Goal: Check status: Check status

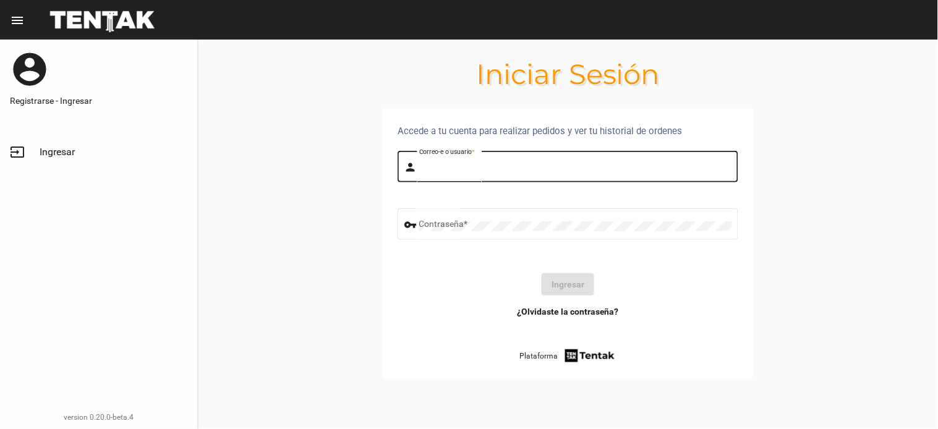
click at [524, 172] on input "Correo-e o usuario *" at bounding box center [575, 169] width 313 height 10
type input "flopyganora"
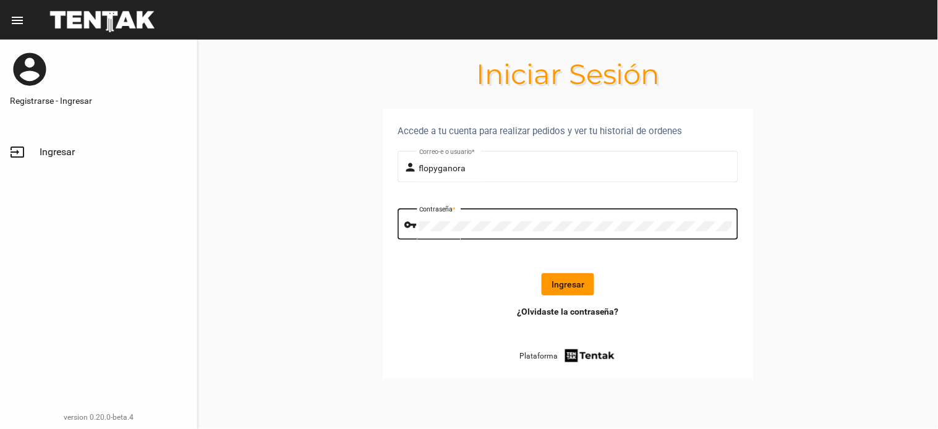
click button "Ingresar" at bounding box center [568, 284] width 53 height 22
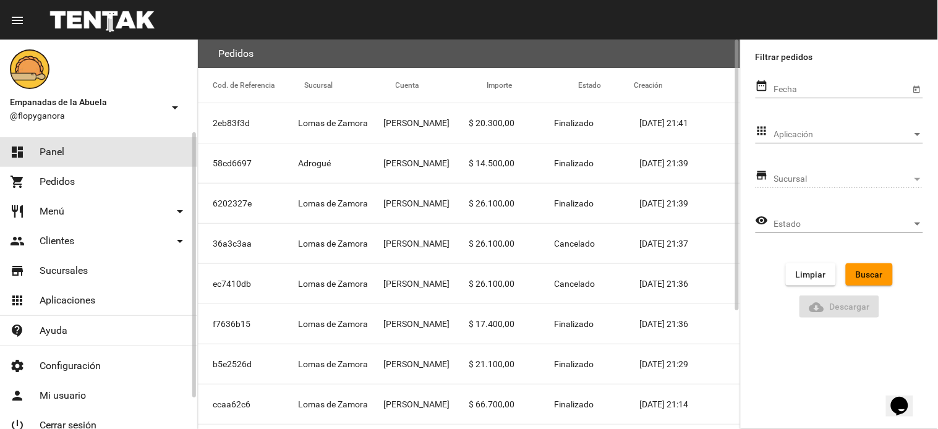
click at [102, 149] on link "dashboard Panel" at bounding box center [98, 152] width 197 height 30
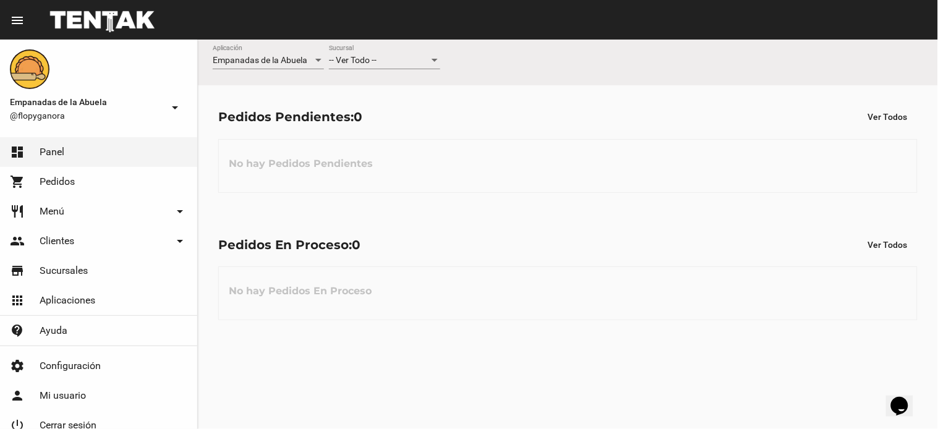
click at [405, 58] on div "-- Ver Todo --" at bounding box center [379, 61] width 100 height 10
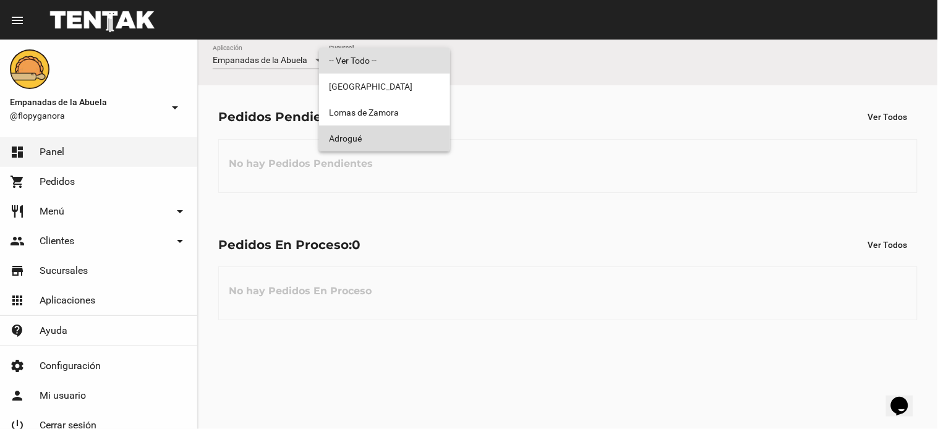
click at [395, 131] on span "Adrogué" at bounding box center [384, 139] width 111 height 26
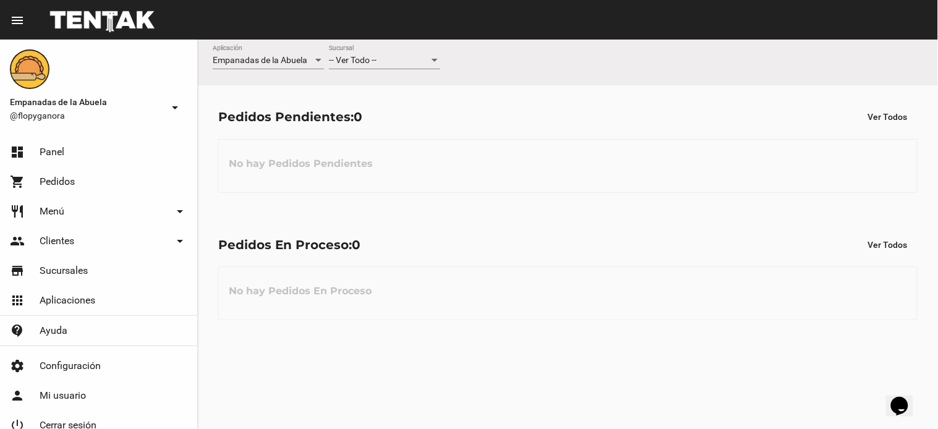
click at [388, 62] on div "-- Ver Todo --" at bounding box center [379, 61] width 100 height 10
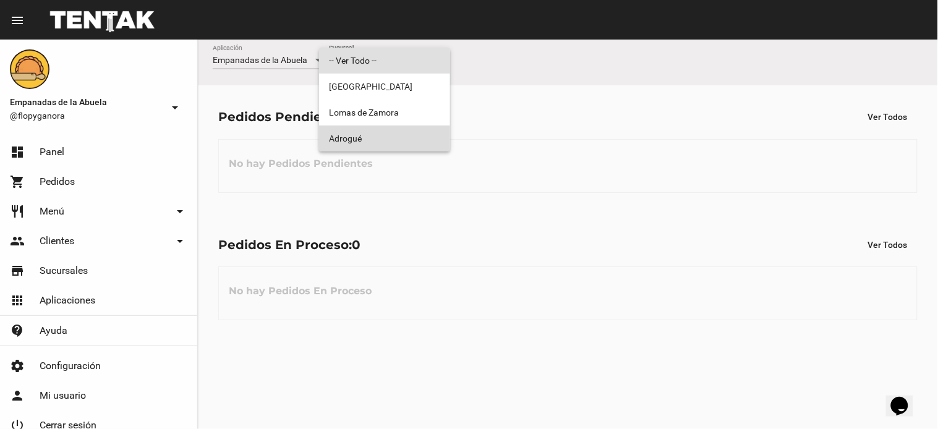
click at [381, 134] on span "Adrogué" at bounding box center [384, 139] width 111 height 26
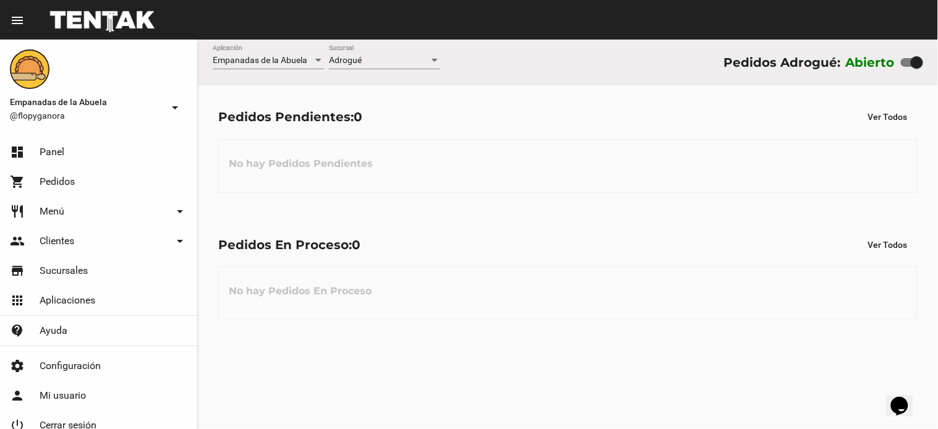
click at [405, 344] on div "Empanadas de la Abuela Aplicación Adrogué Sucursal Pedidos Adrogué: Abierto Ped…" at bounding box center [568, 235] width 740 height 390
click at [366, 62] on span "-- Ver Todo --" at bounding box center [353, 60] width 48 height 10
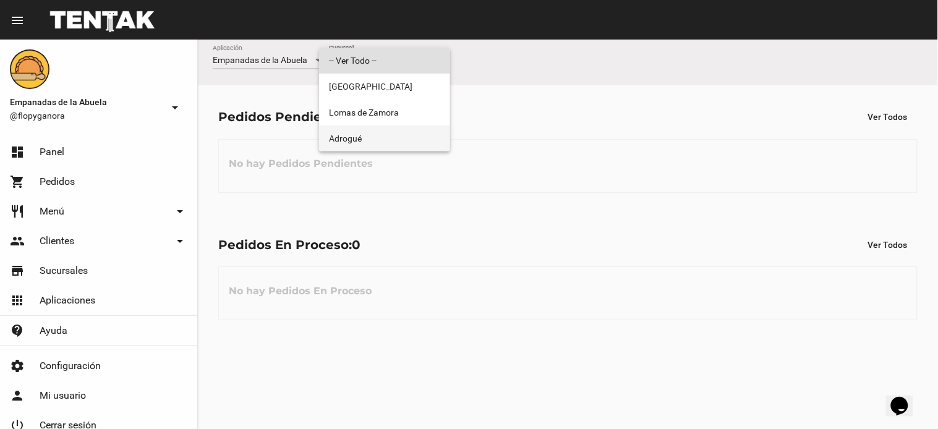
click at [362, 134] on span "Adrogué" at bounding box center [384, 139] width 111 height 26
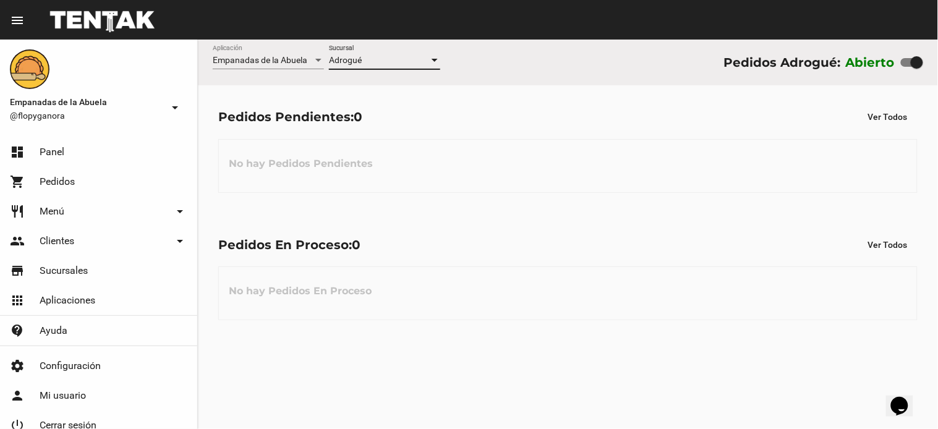
click at [642, 212] on div "Pedidos Pendientes: 0 Ver Todos No hay Pedidos Pendientes" at bounding box center [568, 148] width 740 height 127
click at [536, 184] on div "No hay Pedidos Pendientes" at bounding box center [567, 166] width 699 height 54
click at [514, 234] on div "Pedidos En Proceso: 0 Ver Todos" at bounding box center [567, 245] width 699 height 22
click at [501, 205] on div "Pedidos Pendientes: 0 Ver Todos No hay Pedidos Pendientes" at bounding box center [568, 148] width 740 height 127
click at [607, 220] on div "Pedidos En Proceso: 0 Ver Todos No hay Pedidos En Proceso" at bounding box center [568, 276] width 740 height 127
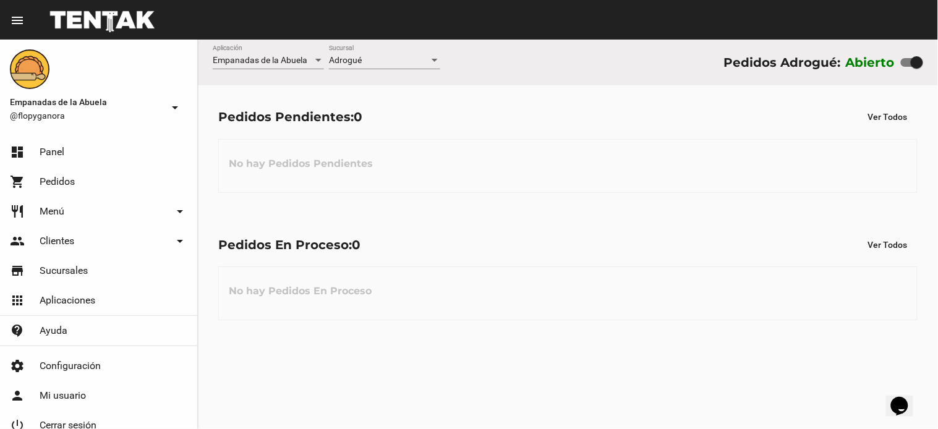
click at [485, 228] on div "Pedidos En Proceso: 0 Ver Todos No hay Pedidos En Proceso" at bounding box center [568, 276] width 740 height 127
drag, startPoint x: 558, startPoint y: 146, endPoint x: 466, endPoint y: 101, distance: 103.2
click at [560, 142] on div "No hay Pedidos Pendientes" at bounding box center [567, 166] width 699 height 54
click at [617, 158] on div "No hay Pedidos Pendientes" at bounding box center [567, 166] width 699 height 54
click at [474, 286] on div "No hay Pedidos En Proceso" at bounding box center [567, 294] width 699 height 54
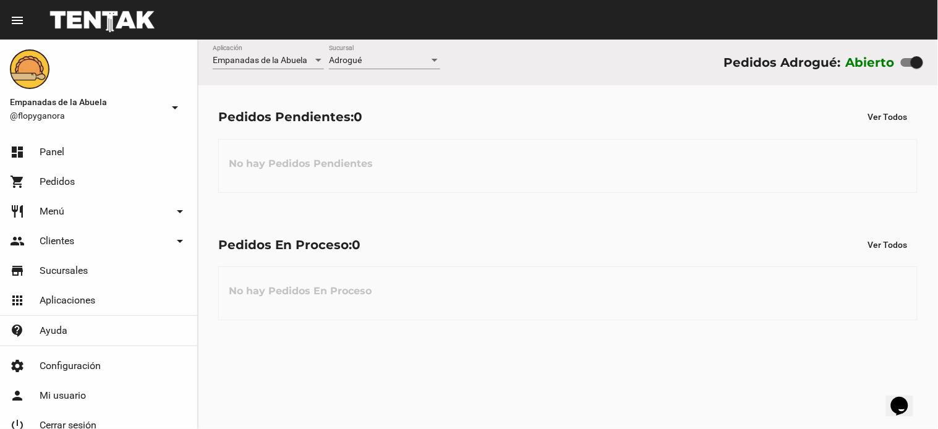
drag, startPoint x: 425, startPoint y: 242, endPoint x: 270, endPoint y: 77, distance: 227.0
click at [427, 233] on div "Pedidos En Proceso: 0 Ver Todos No hay Pedidos En Proceso" at bounding box center [568, 276] width 740 height 127
click at [391, 60] on div "-- Ver Todo --" at bounding box center [379, 61] width 100 height 10
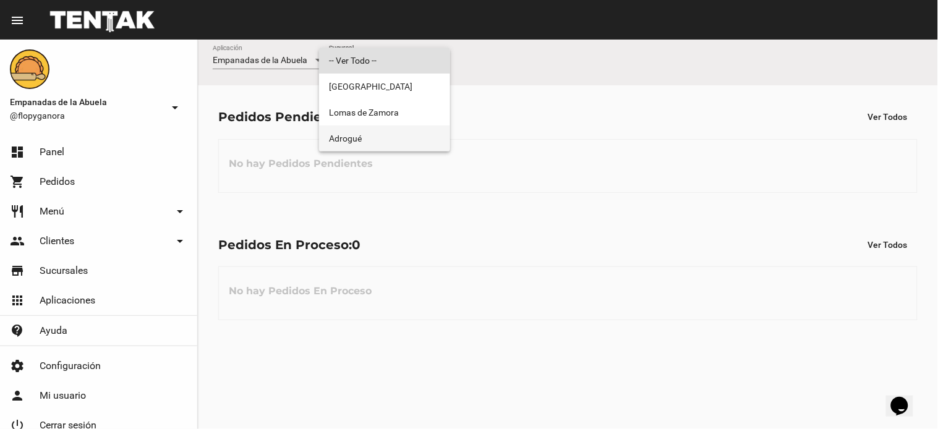
click at [378, 131] on span "Adrogué" at bounding box center [384, 139] width 111 height 26
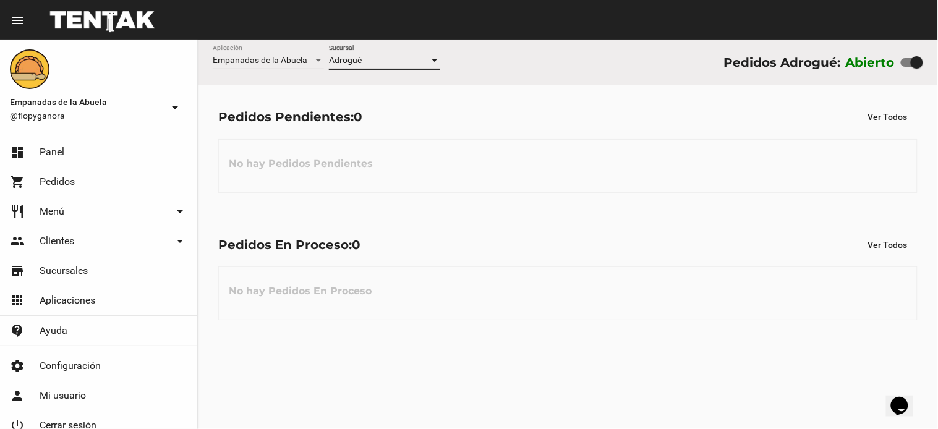
click at [534, 282] on div "No hay Pedidos En Proceso" at bounding box center [567, 294] width 699 height 54
drag, startPoint x: 464, startPoint y: 267, endPoint x: 461, endPoint y: 256, distance: 11.0
click at [461, 256] on div "Pedidos En Proceso: 0 Ver Todos No hay Pedidos En Proceso" at bounding box center [568, 276] width 740 height 127
click at [359, 58] on span "-- Ver Todo --" at bounding box center [353, 60] width 48 height 10
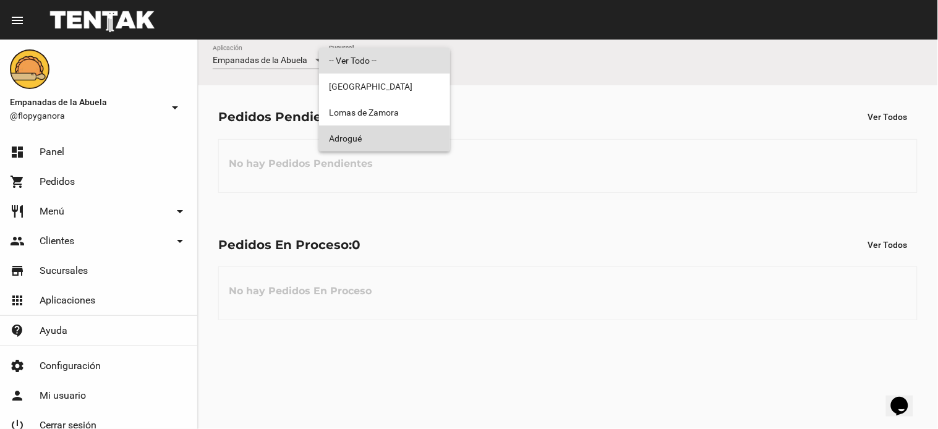
click at [356, 135] on span "Adrogué" at bounding box center [384, 139] width 111 height 26
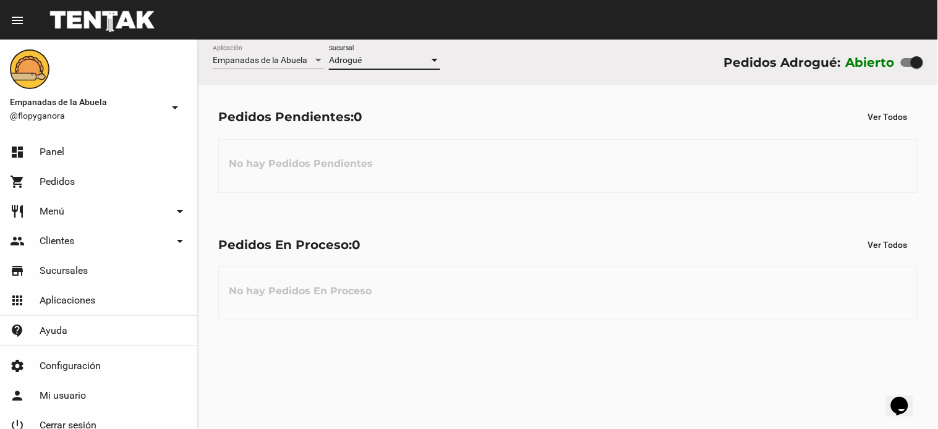
click at [529, 228] on div "Pedidos En Proceso: 0 Ver Todos No hay Pedidos En Proceso" at bounding box center [568, 276] width 740 height 127
click at [495, 263] on div "Pedidos En Proceso: 0 Ver Todos No hay Pedidos En Proceso" at bounding box center [568, 276] width 740 height 127
click at [548, 126] on div "Pedidos Pendientes: 0 Ver Todos" at bounding box center [567, 117] width 699 height 22
click at [547, 215] on div "Pedidos En Proceso: 0 Ver Todos No hay Pedidos En Proceso" at bounding box center [568, 276] width 740 height 127
click at [594, 190] on div "No hay Pedidos Pendientes" at bounding box center [567, 166] width 699 height 54
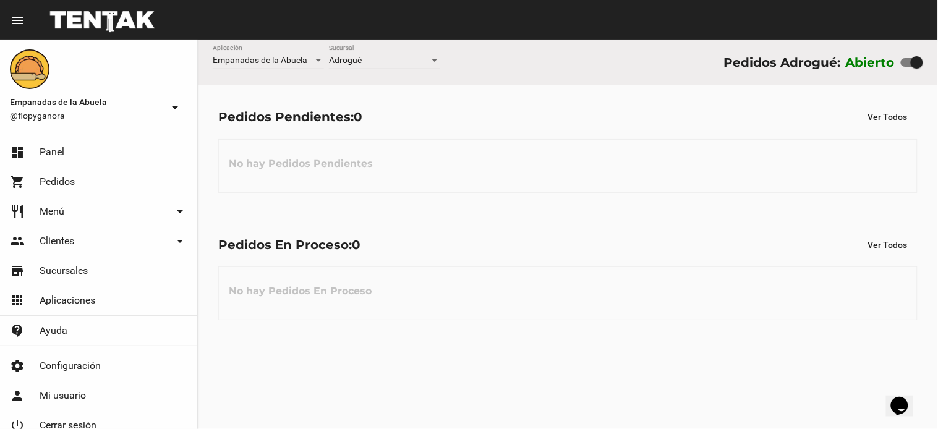
click at [516, 128] on div "Pedidos Pendientes: 0 Ver Todos No hay Pedidos Pendientes" at bounding box center [568, 148] width 740 height 127
click at [485, 62] on div "Empanadas de la Abuela Aplicación Adrogué Sucursal Pedidos Adrogué: Abierto" at bounding box center [568, 63] width 740 height 46
click at [480, 74] on div "Empanadas de la Abuela Aplicación Adrogué Sucursal Pedidos Adrogué: Abierto" at bounding box center [568, 63] width 740 height 46
drag, startPoint x: 600, startPoint y: 178, endPoint x: 602, endPoint y: 166, distance: 12.6
click at [601, 175] on div "No hay Pedidos Pendientes" at bounding box center [567, 166] width 699 height 54
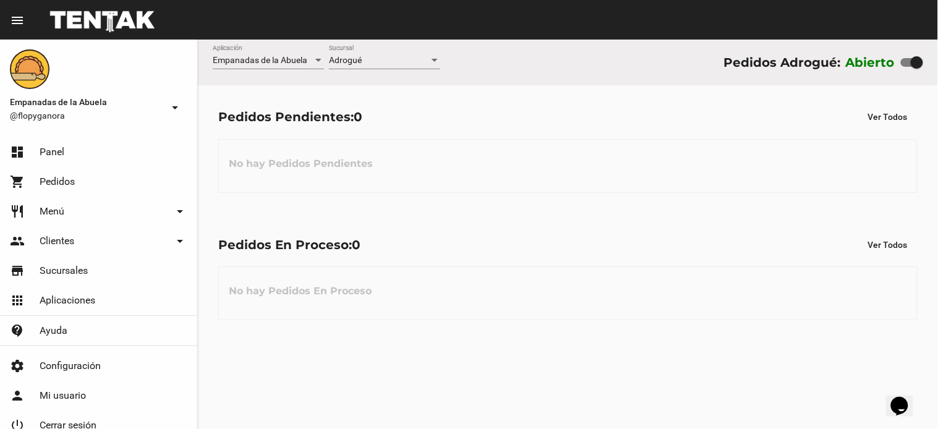
click at [421, 237] on div "Pedidos En Proceso: 0 Ver Todos" at bounding box center [567, 245] width 699 height 22
click at [412, 61] on div "-- Ver Todo --" at bounding box center [379, 61] width 100 height 10
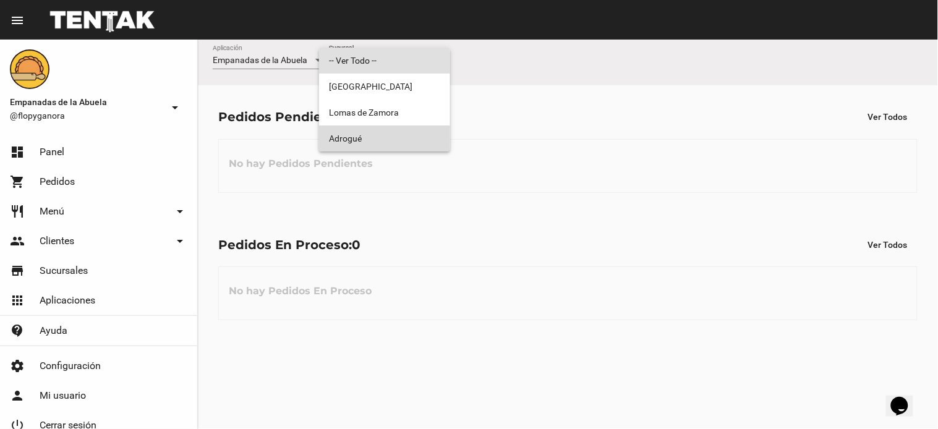
click at [397, 138] on span "Adrogué" at bounding box center [384, 139] width 111 height 26
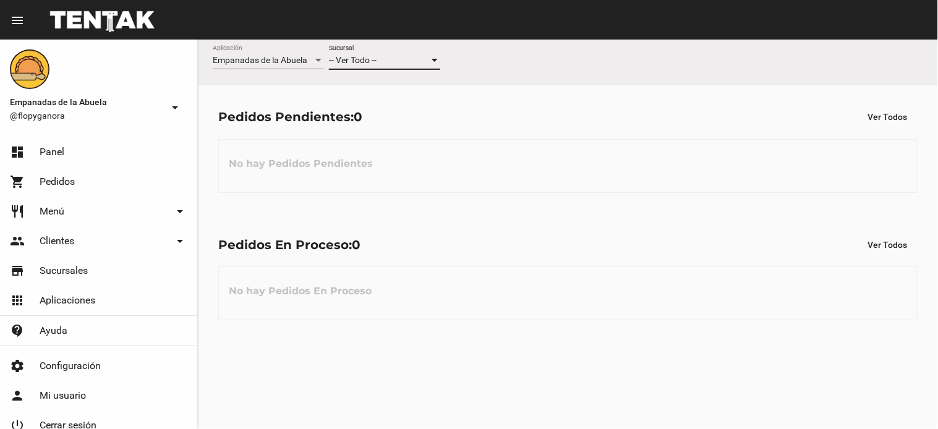
click at [382, 65] on div "-- Ver Todo --" at bounding box center [379, 61] width 100 height 10
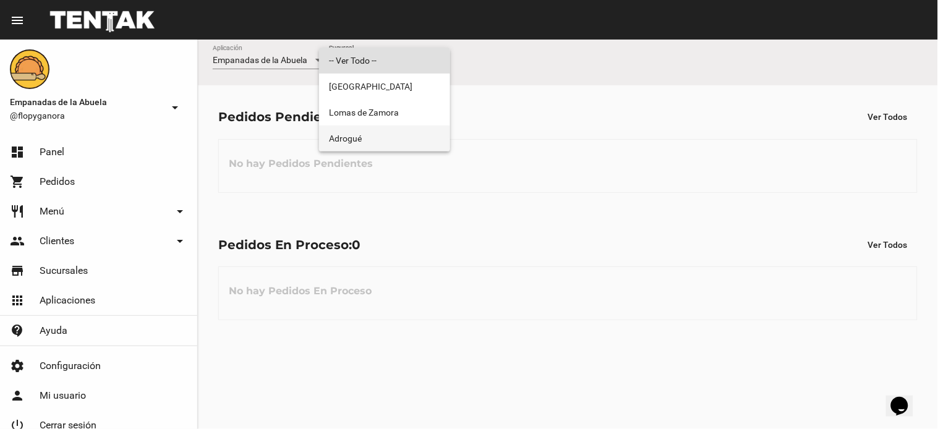
click at [382, 134] on span "Adrogué" at bounding box center [384, 139] width 111 height 26
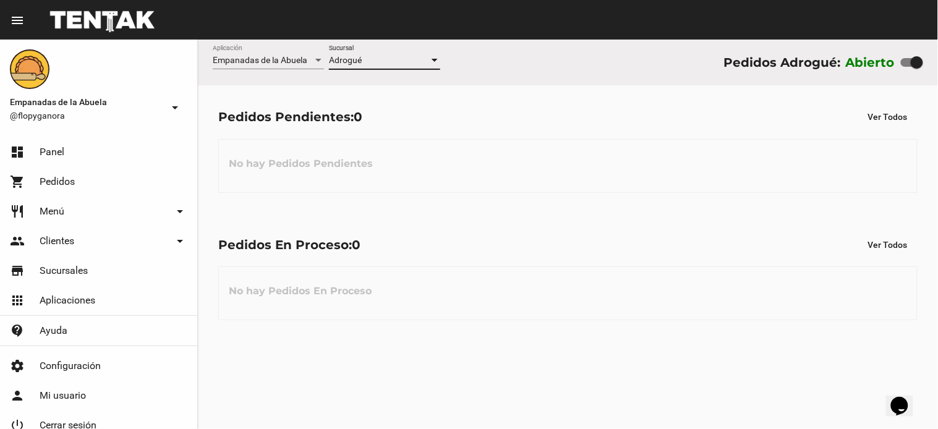
click at [608, 195] on div "Pedidos Pendientes: 0 Ver Todos No hay Pedidos Pendientes" at bounding box center [568, 148] width 740 height 127
click at [546, 126] on div "Pedidos Pendientes: 0 Ver Todos" at bounding box center [567, 117] width 699 height 22
click at [491, 73] on div "Empanadas de la Abuela Aplicación Adrogué Sucursal Pedidos Adrogué: Abierto" at bounding box center [568, 63] width 740 height 46
click at [580, 217] on div "Pedidos En Proceso: 0 Ver Todos No hay Pedidos En Proceso" at bounding box center [568, 276] width 740 height 127
drag, startPoint x: 412, startPoint y: 188, endPoint x: 399, endPoint y: 224, distance: 38.1
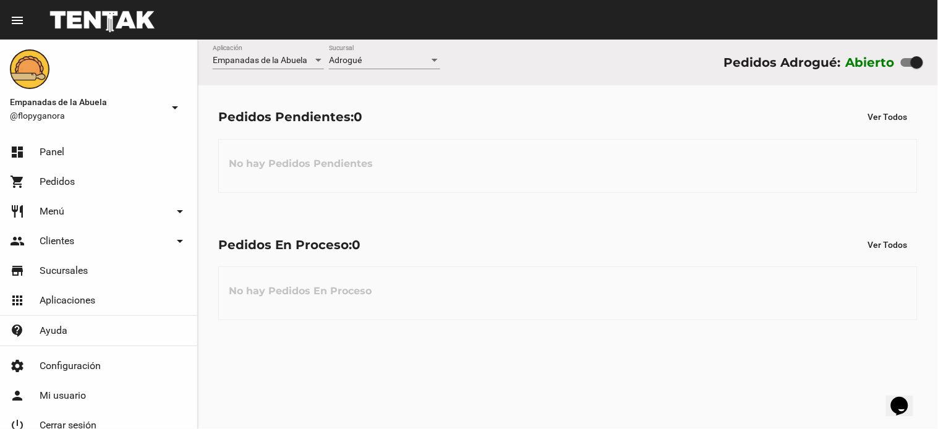
click at [412, 188] on div "No hay Pedidos Pendientes" at bounding box center [567, 166] width 699 height 54
click at [533, 220] on div "Pedidos En Proceso: 0 Ver Todos No hay Pedidos En Proceso" at bounding box center [568, 276] width 740 height 127
drag, startPoint x: 544, startPoint y: 165, endPoint x: 564, endPoint y: 148, distance: 25.9
click at [557, 155] on div "No hay Pedidos Pendientes" at bounding box center [567, 166] width 699 height 54
click at [563, 145] on div "No hay Pedidos Pendientes" at bounding box center [567, 166] width 699 height 54
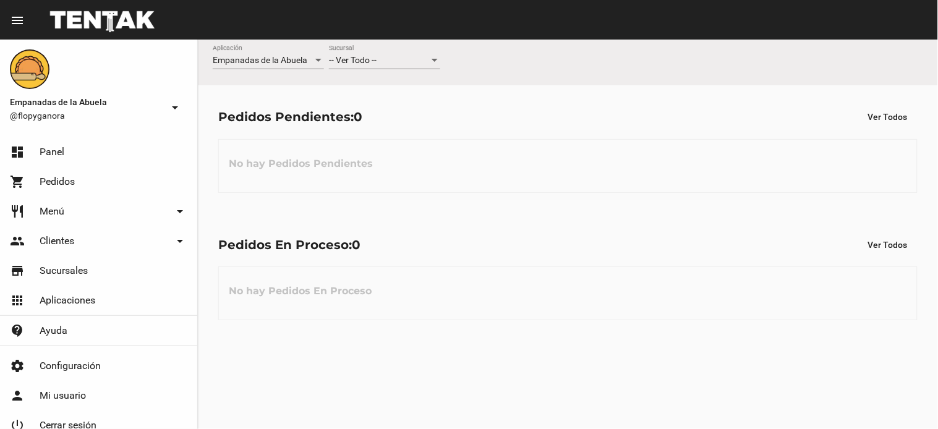
click at [411, 64] on div "-- Ver Todo --" at bounding box center [379, 61] width 100 height 10
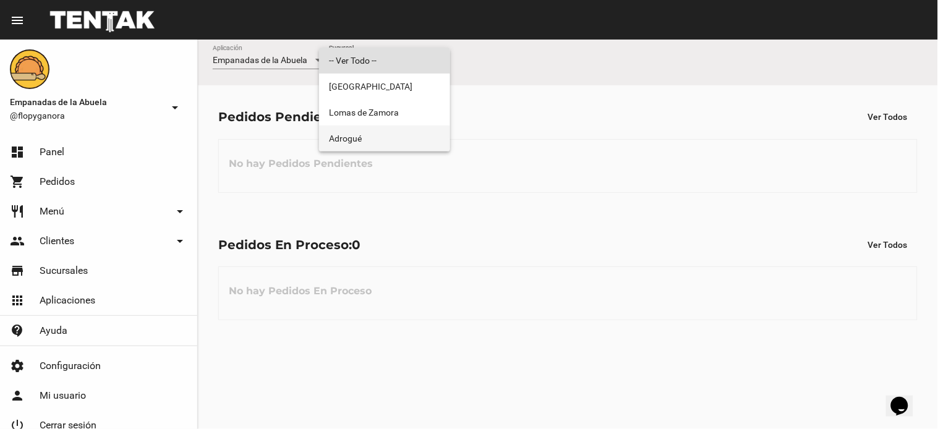
click at [382, 132] on span "Adrogué" at bounding box center [384, 139] width 111 height 26
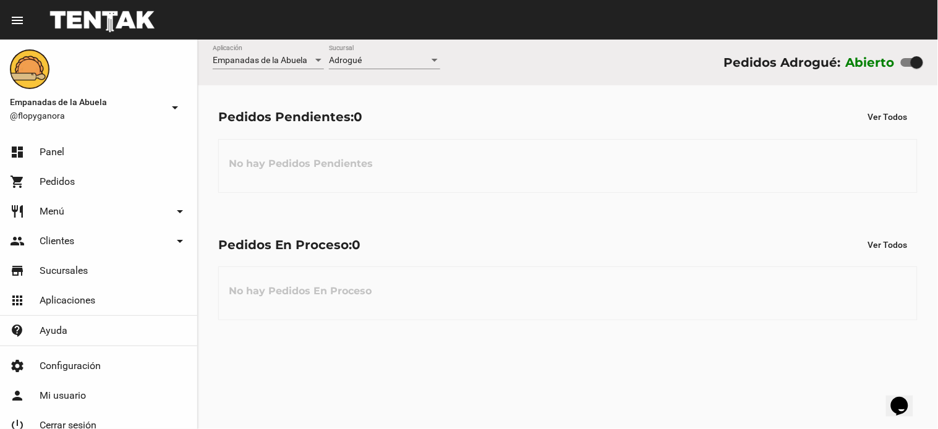
click at [536, 235] on div "Pedidos En Proceso: 0 Ver Todos" at bounding box center [567, 245] width 699 height 22
click at [573, 177] on div "No hay Pedidos Pendientes" at bounding box center [567, 166] width 699 height 54
drag, startPoint x: 511, startPoint y: 124, endPoint x: 522, endPoint y: 119, distance: 12.2
click at [518, 120] on div "Pedidos Pendientes: 0 Ver Todos" at bounding box center [567, 117] width 699 height 22
click at [557, 202] on div "Pedidos Pendientes: 0 Ver Todos No hay Pedidos Pendientes" at bounding box center [568, 148] width 740 height 127
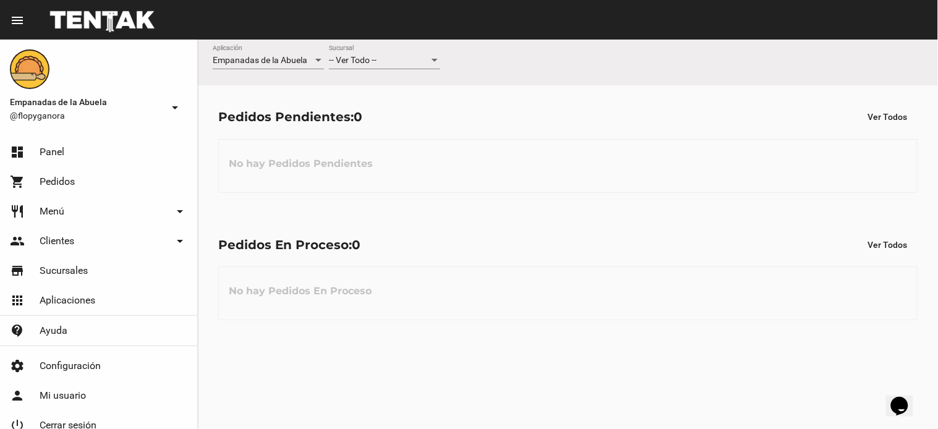
click at [357, 54] on div "-- Ver Todo -- Sucursal" at bounding box center [384, 57] width 111 height 24
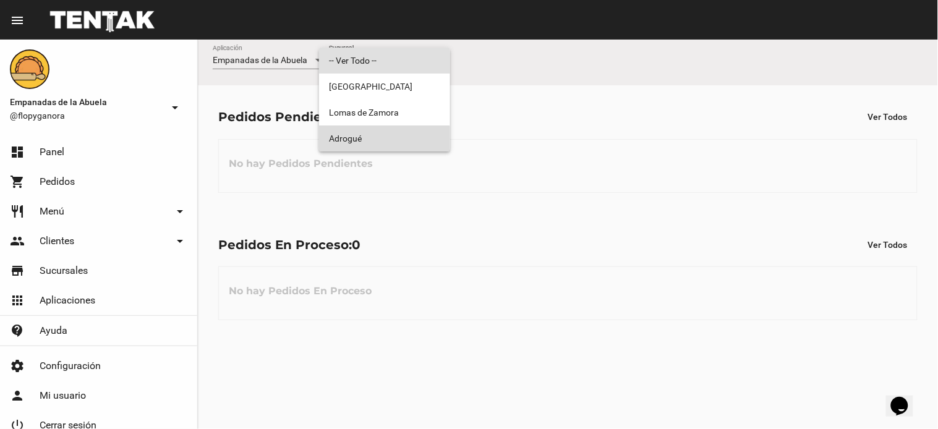
click at [359, 145] on span "Adrogué" at bounding box center [384, 139] width 111 height 26
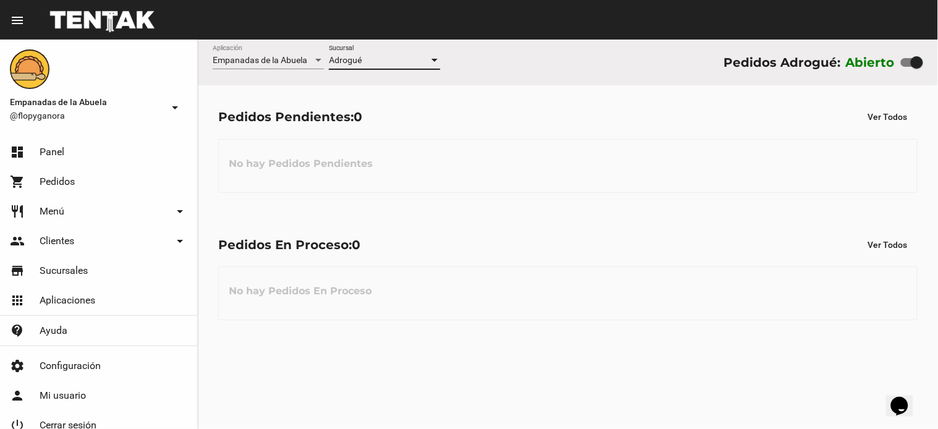
click at [581, 206] on div "Pedidos Pendientes: 0 Ver Todos No hay Pedidos Pendientes" at bounding box center [568, 148] width 740 height 127
click at [407, 58] on div "-- Ver Todo --" at bounding box center [379, 61] width 100 height 10
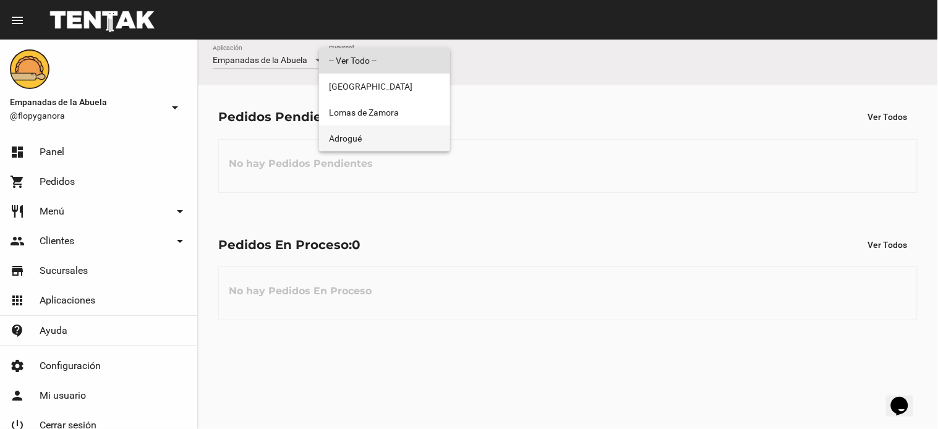
click at [385, 140] on span "Adrogué" at bounding box center [384, 139] width 111 height 26
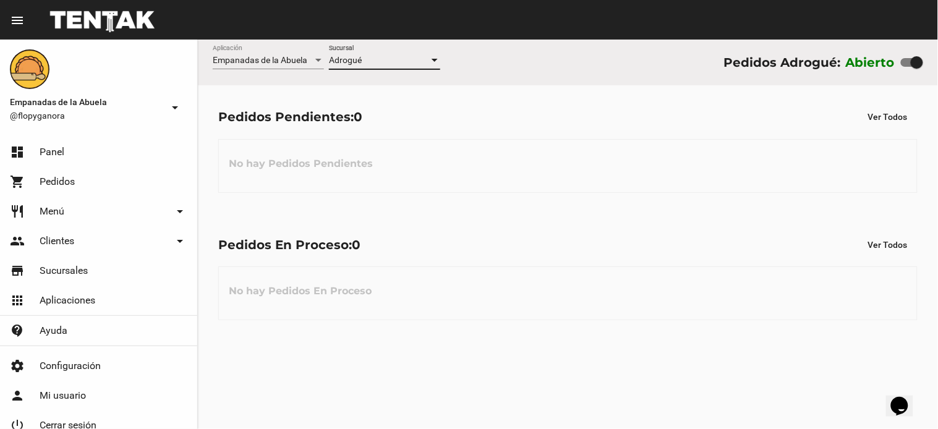
drag, startPoint x: 712, startPoint y: 353, endPoint x: 610, endPoint y: 361, distance: 102.4
click at [706, 353] on div "Empanadas de la Abuela Aplicación Adrogué Sucursal Pedidos Adrogué: Abierto Ped…" at bounding box center [568, 235] width 740 height 390
click at [536, 256] on div "Pedidos En Proceso: 0 Ver Todos No hay Pedidos En Proceso" at bounding box center [568, 276] width 740 height 127
drag, startPoint x: 586, startPoint y: 189, endPoint x: 590, endPoint y: 176, distance: 13.1
click at [589, 187] on div "No hay Pedidos Pendientes" at bounding box center [567, 166] width 699 height 54
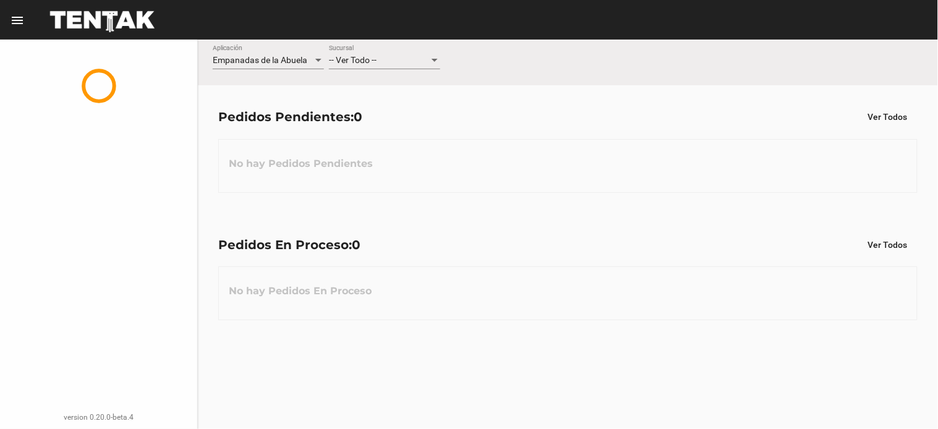
click at [362, 63] on span "-- Ver Todo --" at bounding box center [353, 60] width 48 height 10
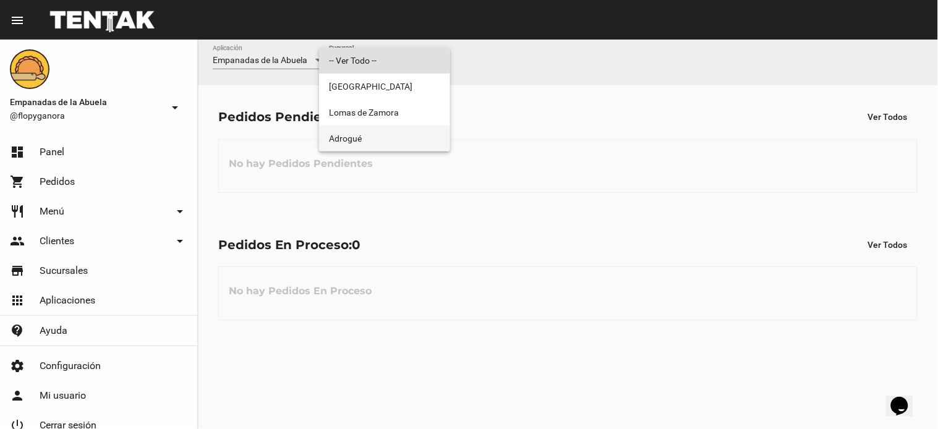
click at [378, 134] on span "Adrogué" at bounding box center [384, 139] width 111 height 26
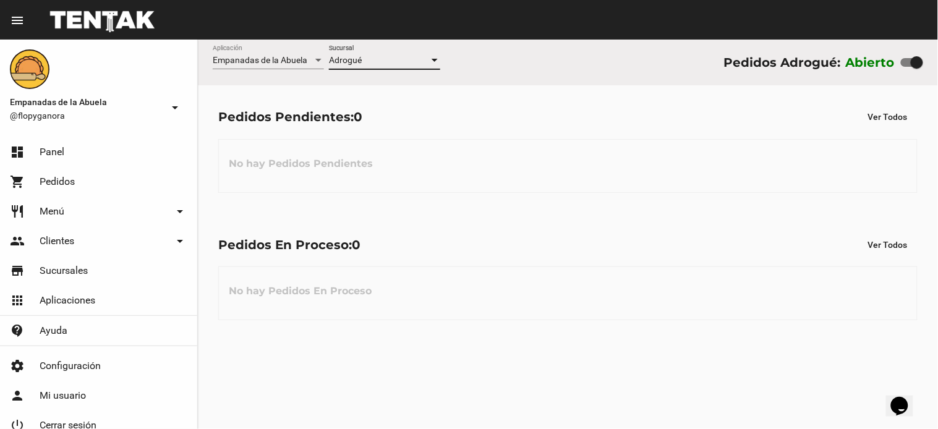
click at [485, 272] on div "No hay Pedidos En Proceso" at bounding box center [567, 294] width 699 height 54
click at [549, 153] on div "No hay Pedidos Pendientes" at bounding box center [567, 166] width 699 height 54
click at [554, 215] on div "Pedidos En Proceso: 0 Ver Todos No hay Pedidos En Proceso" at bounding box center [568, 276] width 740 height 127
click at [370, 59] on span "-- Ver Todo --" at bounding box center [353, 60] width 48 height 10
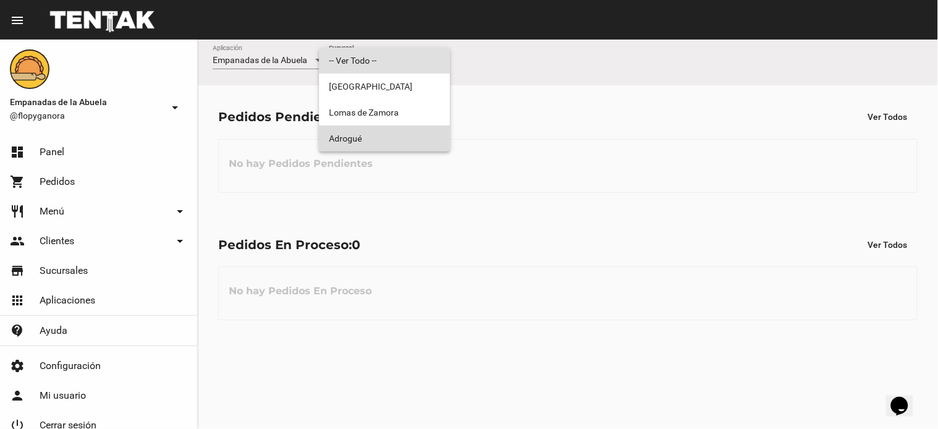
click at [377, 134] on span "Adrogué" at bounding box center [384, 139] width 111 height 26
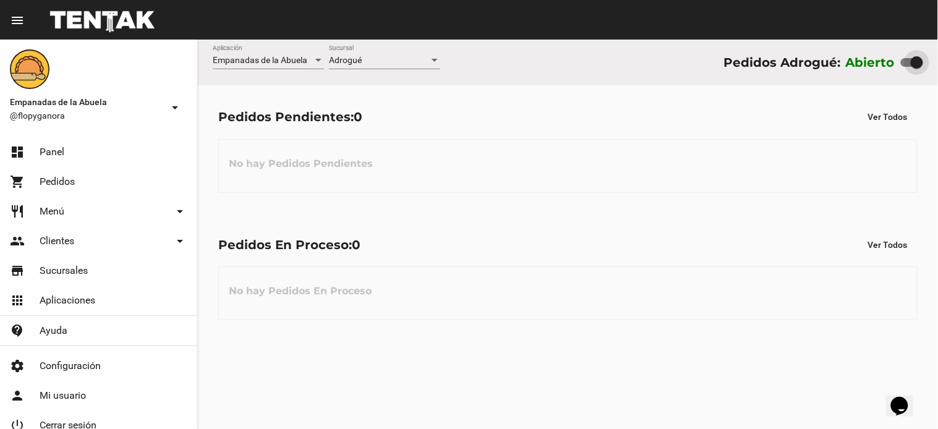
click at [902, 61] on div at bounding box center [912, 62] width 22 height 9
click at [907, 67] on input "checkbox" at bounding box center [907, 67] width 1 height 1
click at [910, 65] on div at bounding box center [907, 62] width 12 height 12
click at [907, 67] on input "checkbox" at bounding box center [907, 67] width 1 height 1
checkbox input "true"
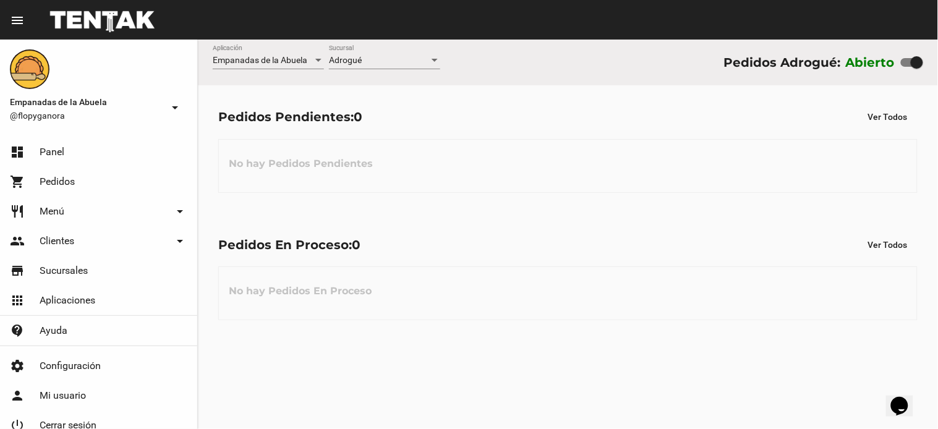
click at [615, 147] on div "No hay Pedidos Pendientes" at bounding box center [567, 166] width 699 height 54
click at [404, 64] on div "-- Ver Todo --" at bounding box center [379, 61] width 100 height 10
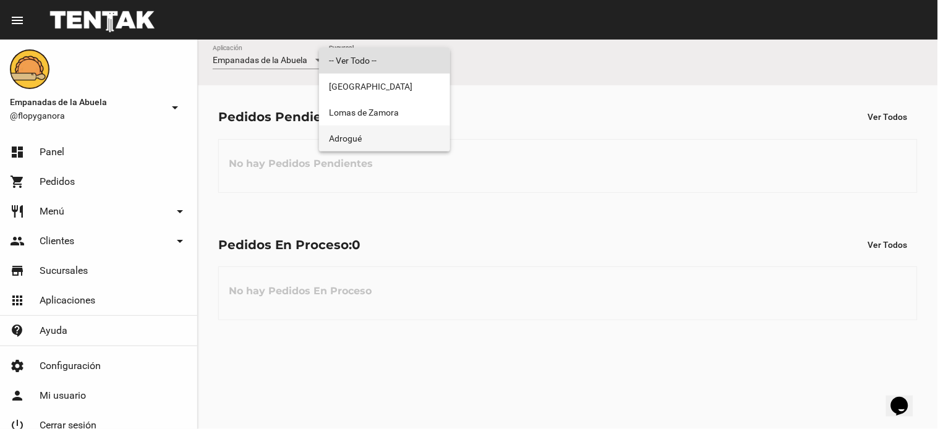
click at [376, 139] on span "Adrogué" at bounding box center [384, 139] width 111 height 26
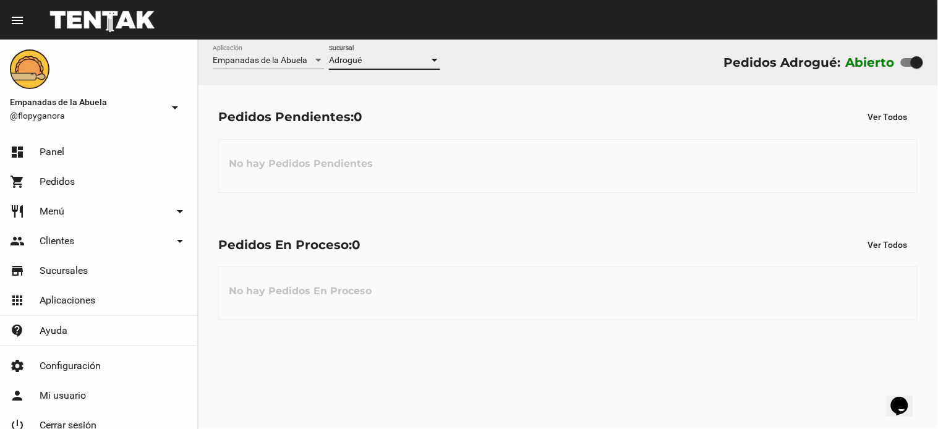
click at [553, 190] on div "Pedidos Pendientes: 0 Ver Todos No hay Pedidos Pendientes" at bounding box center [568, 148] width 740 height 127
click at [541, 182] on div "No hay Pedidos Pendientes" at bounding box center [567, 166] width 699 height 54
drag, startPoint x: 544, startPoint y: 180, endPoint x: 551, endPoint y: 180, distance: 6.8
click at [547, 180] on div "No hay Pedidos Pendientes" at bounding box center [567, 166] width 699 height 54
click at [511, 192] on flou-dashboard-view "Empanadas de la Abuela Aplicación Adrogué Sucursal Pedidos Adrogué: Abierto Ped…" at bounding box center [568, 190] width 740 height 301
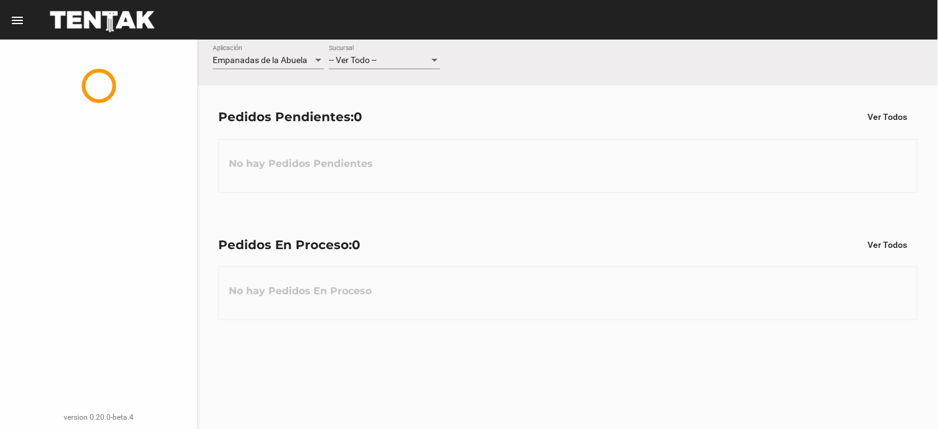
click at [398, 62] on div "-- Ver Todo --" at bounding box center [379, 61] width 100 height 10
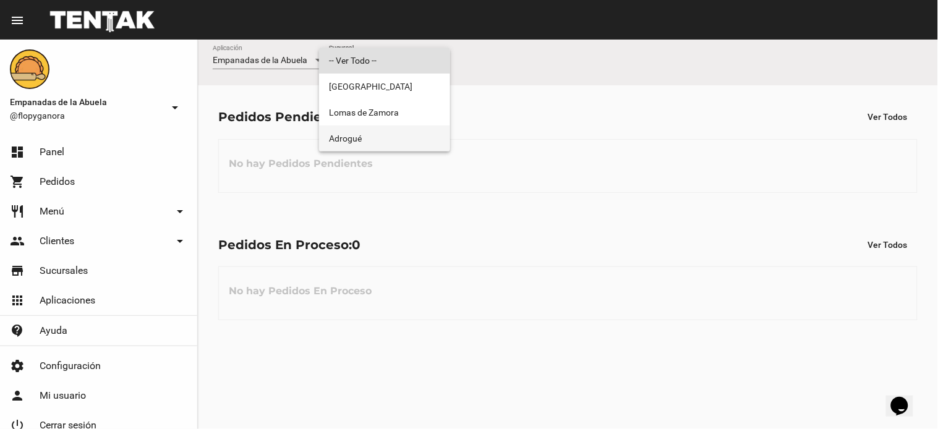
click at [386, 139] on span "Adrogué" at bounding box center [384, 139] width 111 height 26
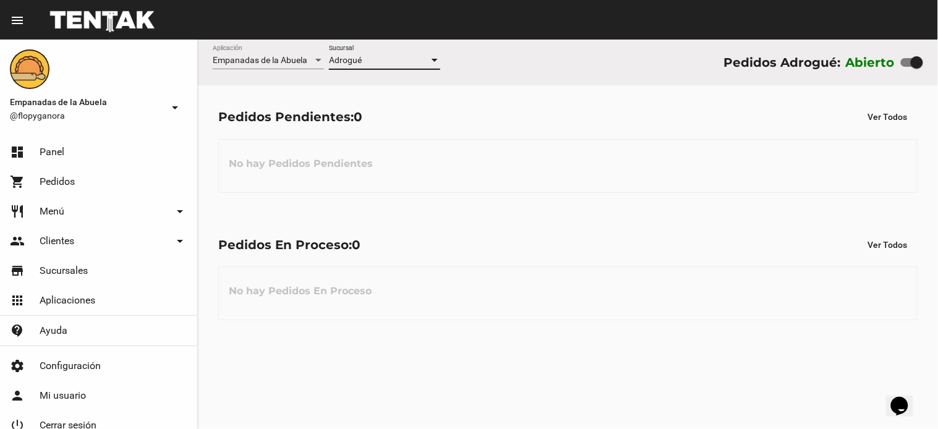
click at [534, 188] on div "No hay Pedidos Pendientes" at bounding box center [567, 166] width 699 height 54
click at [515, 157] on div "No hay Pedidos Pendientes" at bounding box center [567, 166] width 699 height 54
click at [664, 161] on div "No hay Pedidos Pendientes" at bounding box center [567, 166] width 699 height 54
click at [618, 271] on div "No hay Pedidos En Proceso" at bounding box center [567, 294] width 699 height 54
click at [612, 267] on div "No hay Pedidos En Proceso" at bounding box center [567, 294] width 699 height 54
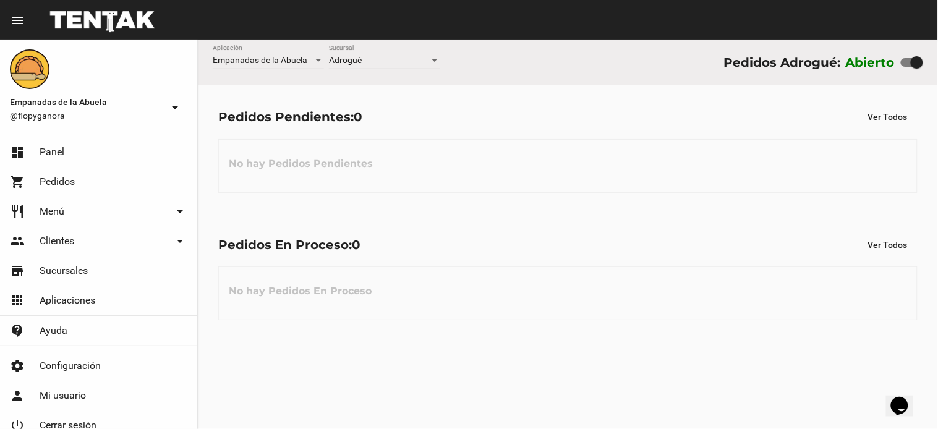
click at [569, 192] on div "No hay Pedidos Pendientes" at bounding box center [567, 166] width 699 height 54
click at [552, 177] on div "No hay Pedidos Pendientes" at bounding box center [567, 166] width 699 height 54
click at [553, 202] on div "Pedidos Pendientes: 0 Ver Todos No hay Pedidos Pendientes" at bounding box center [568, 148] width 740 height 127
click at [375, 54] on div "-- Ver Todo -- Sucursal" at bounding box center [384, 57] width 111 height 24
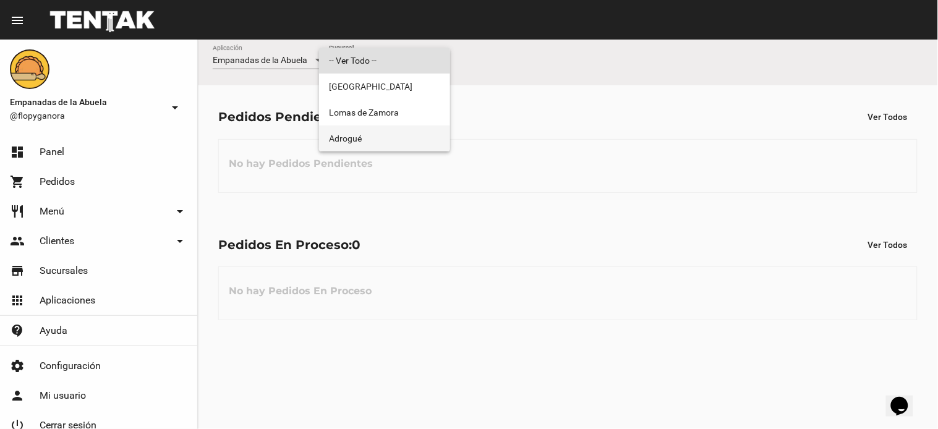
click at [385, 127] on span "Adrogué" at bounding box center [384, 139] width 111 height 26
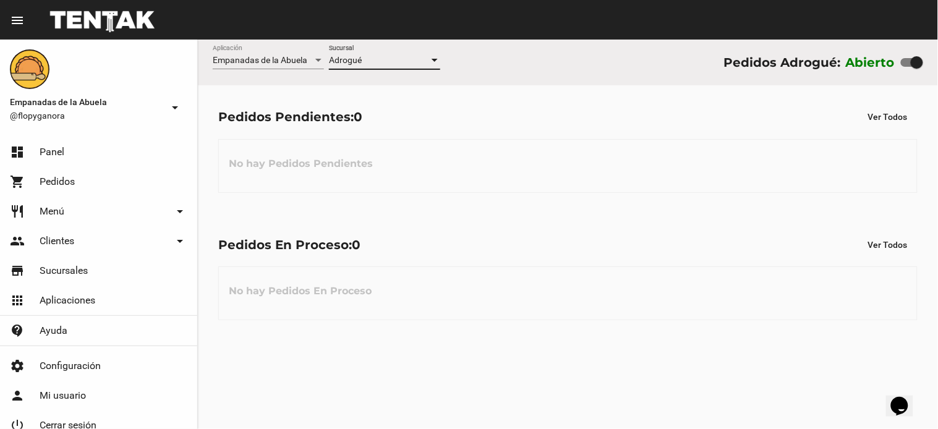
click at [905, 59] on div at bounding box center [912, 62] width 22 height 9
click at [907, 67] on input "checkbox" at bounding box center [907, 67] width 1 height 1
checkbox input "false"
click at [386, 68] on div "-- Ver Todo -- Sucursal" at bounding box center [384, 57] width 111 height 24
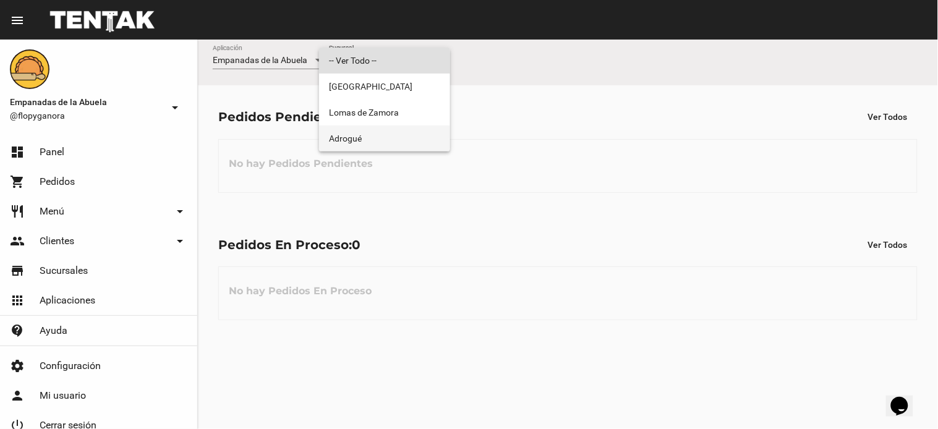
click at [386, 139] on span "Adrogué" at bounding box center [384, 139] width 111 height 26
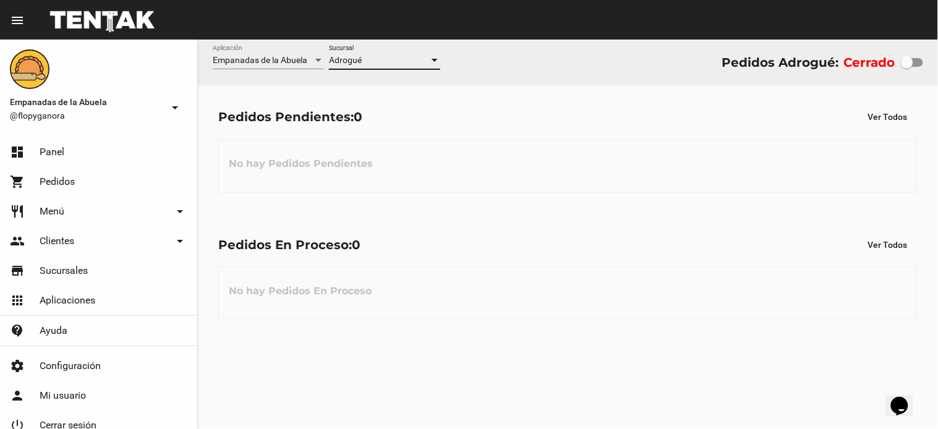
click at [908, 63] on div at bounding box center [907, 62] width 12 height 12
click at [907, 67] on input "checkbox" at bounding box center [907, 67] width 1 height 1
click at [916, 66] on div at bounding box center [912, 62] width 22 height 9
click at [907, 67] on input "checkbox" at bounding box center [907, 67] width 1 height 1
checkbox input "true"
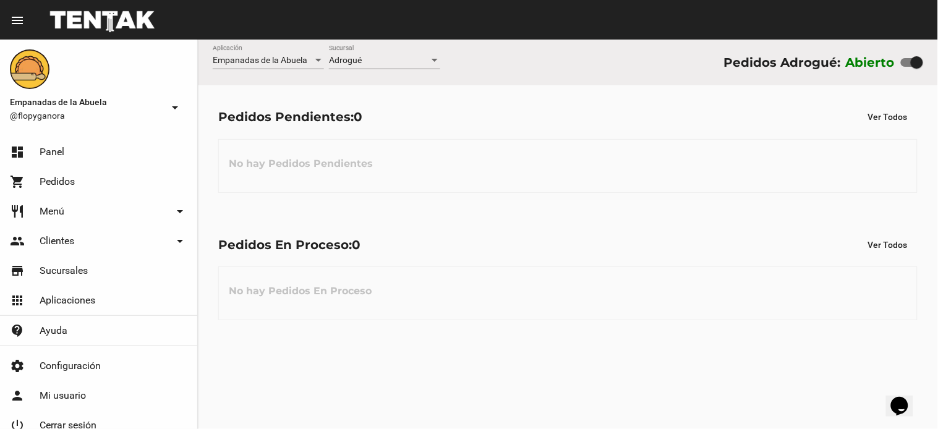
click at [513, 244] on div "Pedidos En Proceso: 0 Ver Todos" at bounding box center [567, 245] width 699 height 22
click at [502, 152] on div "No hay Pedidos Pendientes" at bounding box center [567, 166] width 699 height 54
click at [535, 186] on div "No hay Pedidos Pendientes" at bounding box center [567, 166] width 699 height 54
click at [549, 178] on div "No hay Pedidos Pendientes" at bounding box center [567, 166] width 699 height 54
click at [607, 248] on div "Pedidos En Proceso: 0 Ver Todos" at bounding box center [567, 245] width 699 height 22
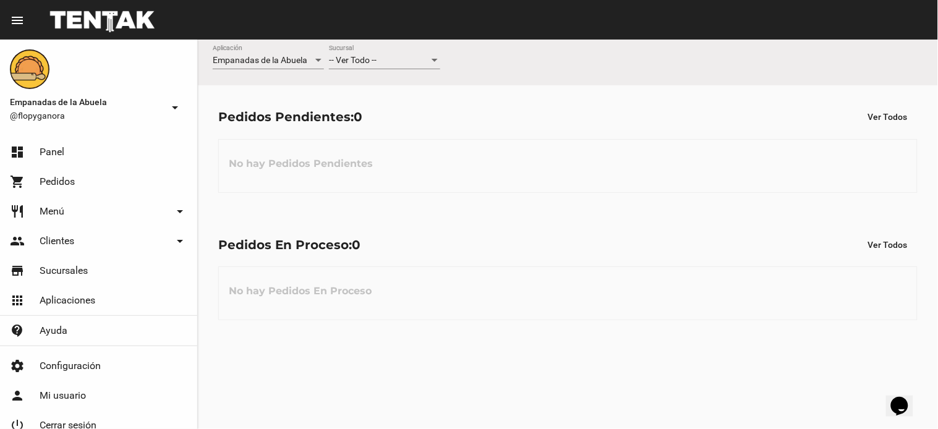
click at [363, 64] on span "-- Ver Todo --" at bounding box center [353, 60] width 48 height 10
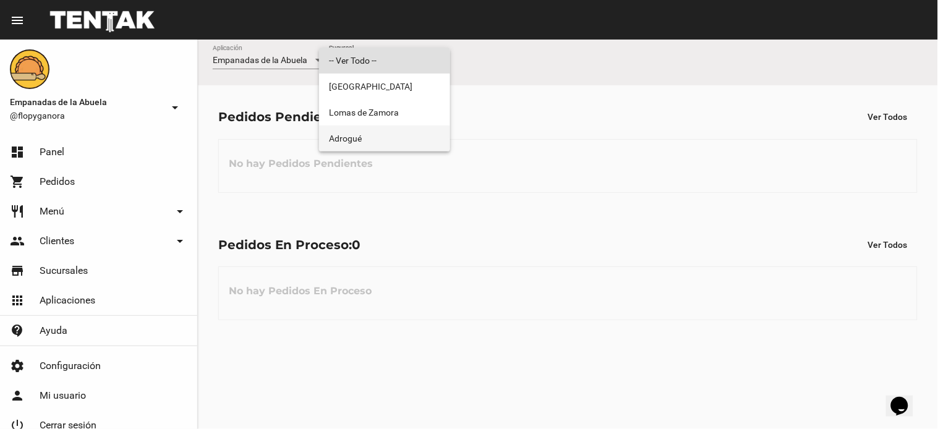
click at [375, 147] on span "Adrogué" at bounding box center [384, 139] width 111 height 26
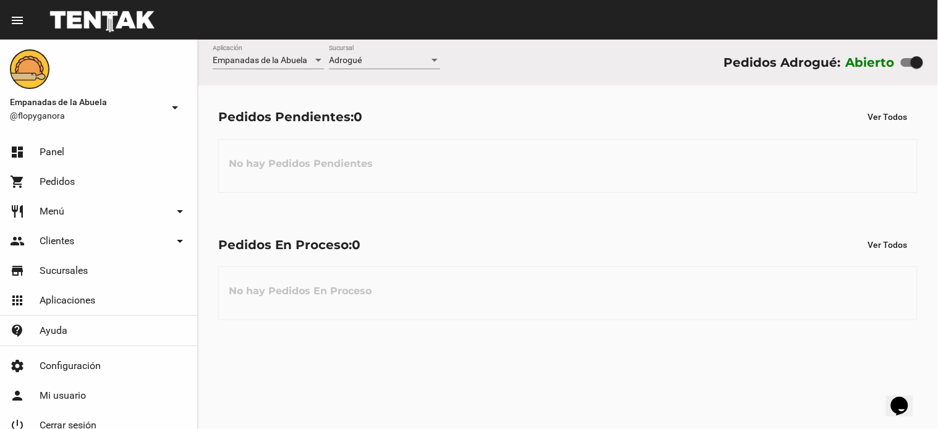
click at [527, 143] on div "No hay Pedidos Pendientes" at bounding box center [567, 166] width 699 height 54
click at [588, 130] on div "Pedidos Pendientes: 0 Ver Todos No hay Pedidos Pendientes" at bounding box center [568, 148] width 740 height 127
click at [557, 212] on flou-dashboard-view "Empanadas de la Abuela Aplicación Adrogué Sucursal Pedidos Adrogué: Abierto Ped…" at bounding box center [568, 190] width 740 height 301
click at [514, 235] on div "Pedidos En Proceso: 0 Ver Todos" at bounding box center [567, 245] width 699 height 22
